Goal: Check status: Check status

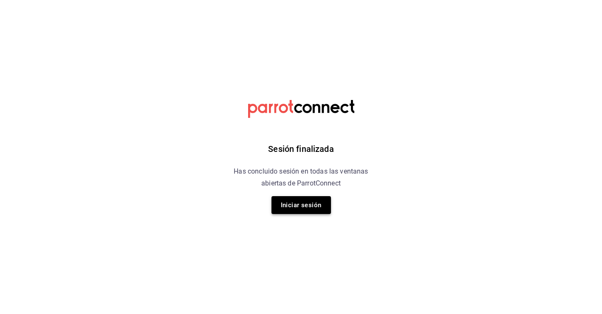
click at [298, 205] on button "Iniciar sesión" at bounding box center [302, 205] width 60 height 18
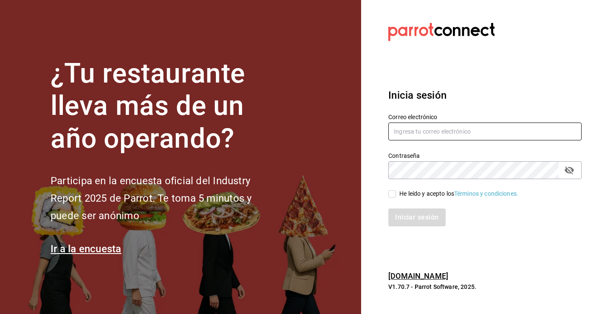
type input "[PERSON_NAME][EMAIL_ADDRESS][PERSON_NAME][DOMAIN_NAME]"
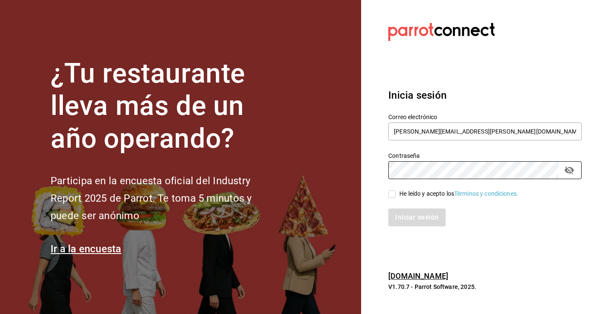
click at [391, 195] on input "He leído y acepto los Términos y condiciones." at bounding box center [393, 194] width 8 height 8
checkbox input "true"
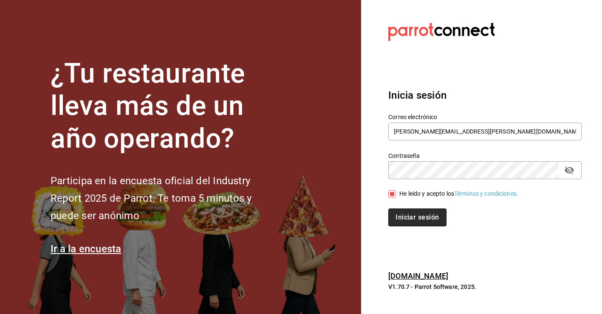
click at [401, 214] on button "Iniciar sesión" at bounding box center [418, 217] width 58 height 18
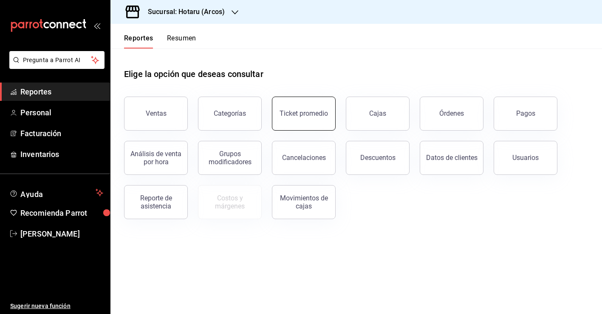
click at [318, 114] on div "Ticket promedio" at bounding box center [304, 113] width 48 height 8
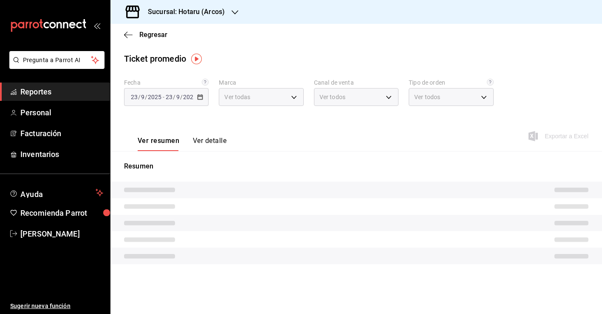
type input "63fd3758-a1b5-4c03-9065-df3279ac1636,22e90613-d08a-4757-a76e-a905fd2e086b,00e97…"
type input "PARROT,UBER_EATS,RAPPI,DIDI_FOOD,ONLINE"
type input "99b9bc65-d221-43a2-9879-42f8bac45a40,5d995b42-a662-4153-aaed-fe37de9e3a0e,EXTER…"
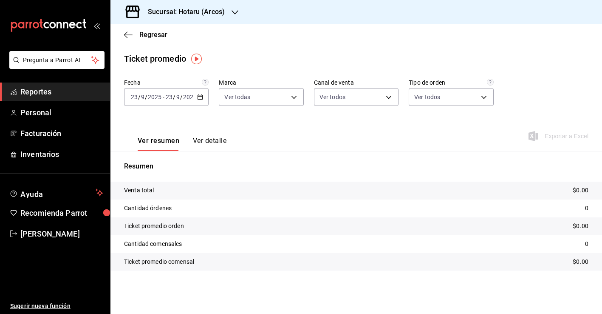
click at [199, 99] on \(Stroke\) "button" at bounding box center [200, 97] width 5 height 5
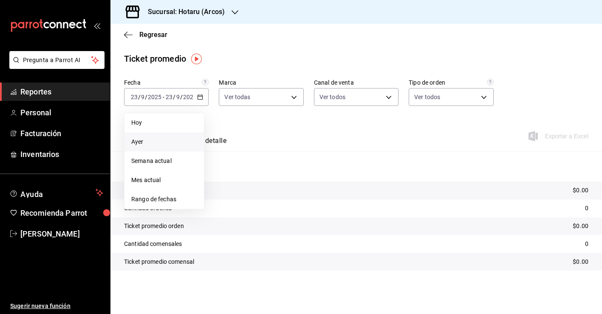
click at [170, 142] on span "Ayer" at bounding box center [164, 141] width 66 height 9
